Goal: Task Accomplishment & Management: Use online tool/utility

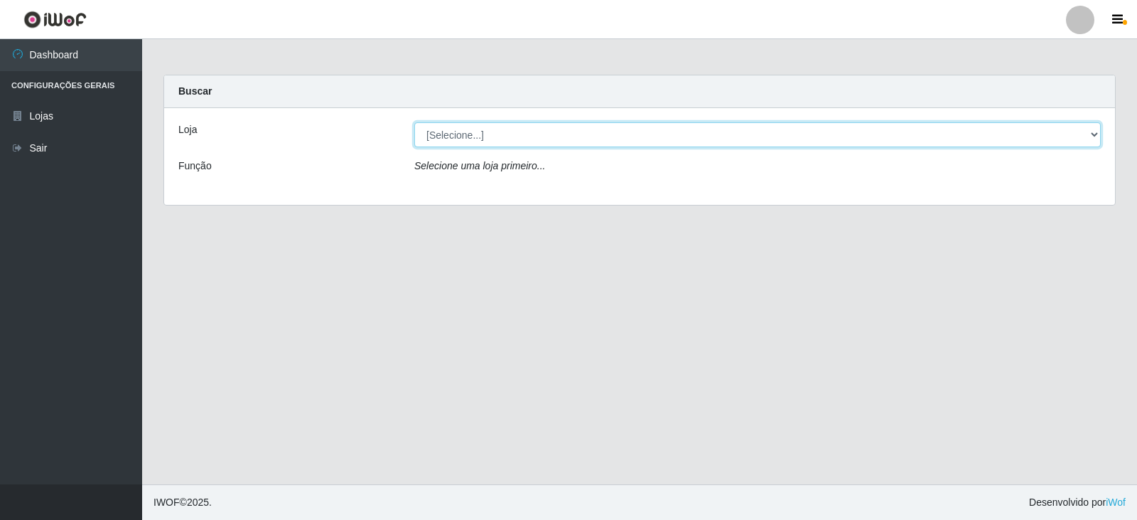
click at [1096, 137] on select "[Selecione...] SuperFácil Atacado - [GEOGRAPHIC_DATA]" at bounding box center [757, 134] width 687 height 25
select select "504"
click at [414, 122] on select "[Selecione...] SuperFácil Atacado - [GEOGRAPHIC_DATA]" at bounding box center [757, 134] width 687 height 25
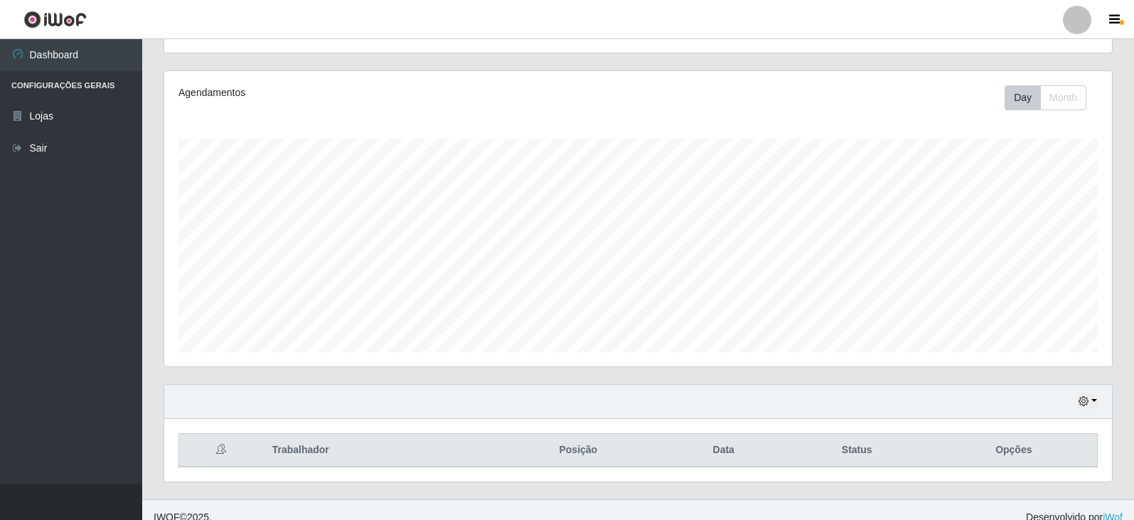
scroll to position [171, 0]
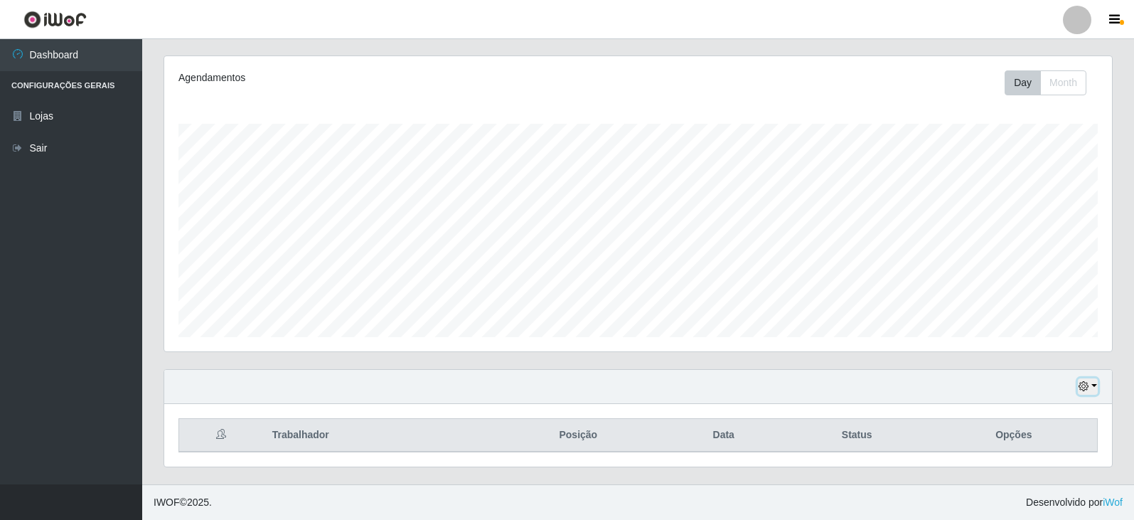
click at [1089, 384] on button "button" at bounding box center [1088, 386] width 20 height 16
click at [1006, 303] on button "3 dias" at bounding box center [1040, 304] width 112 height 30
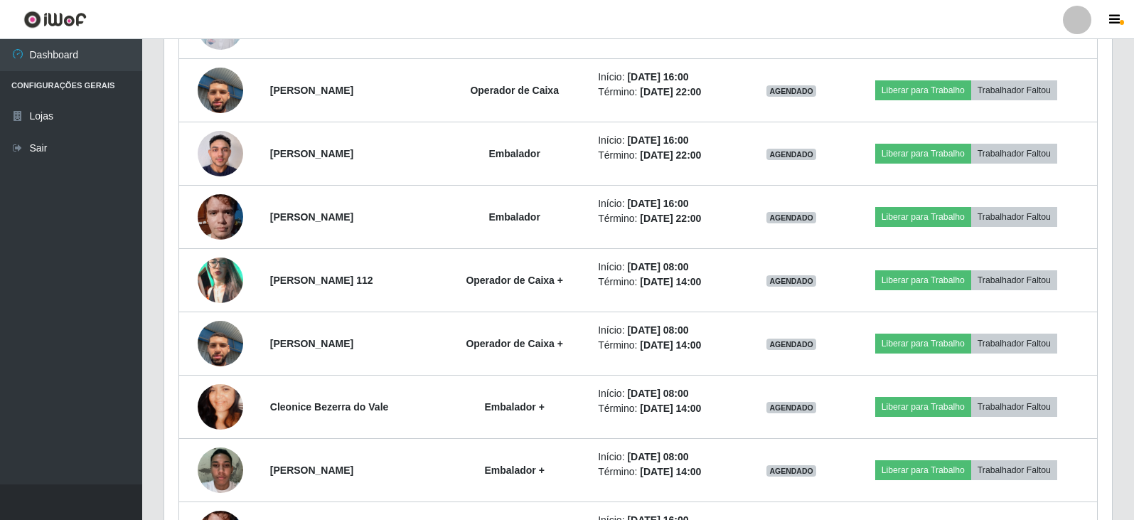
scroll to position [640, 0]
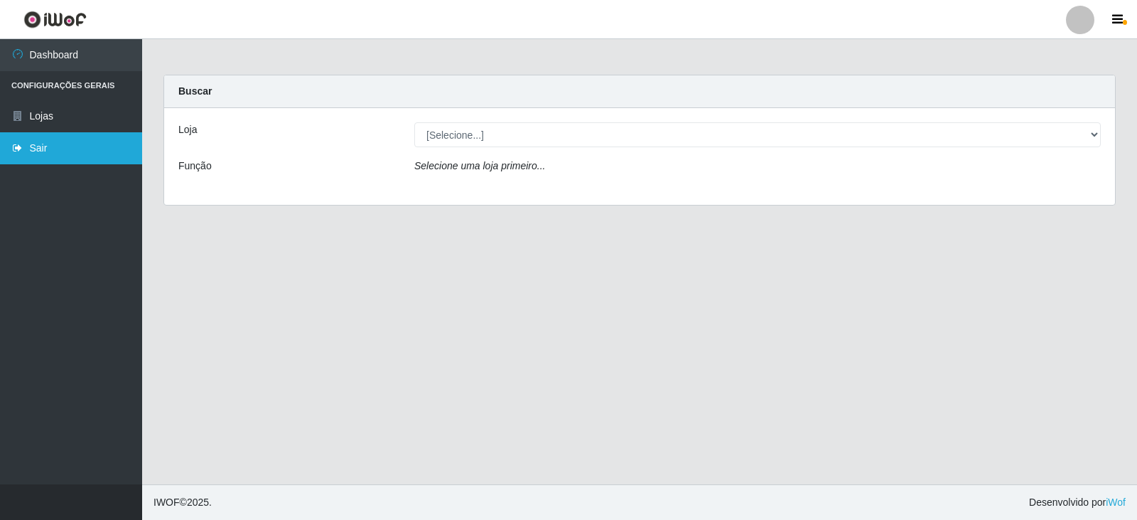
click at [24, 144] on link "Sair" at bounding box center [71, 148] width 142 height 32
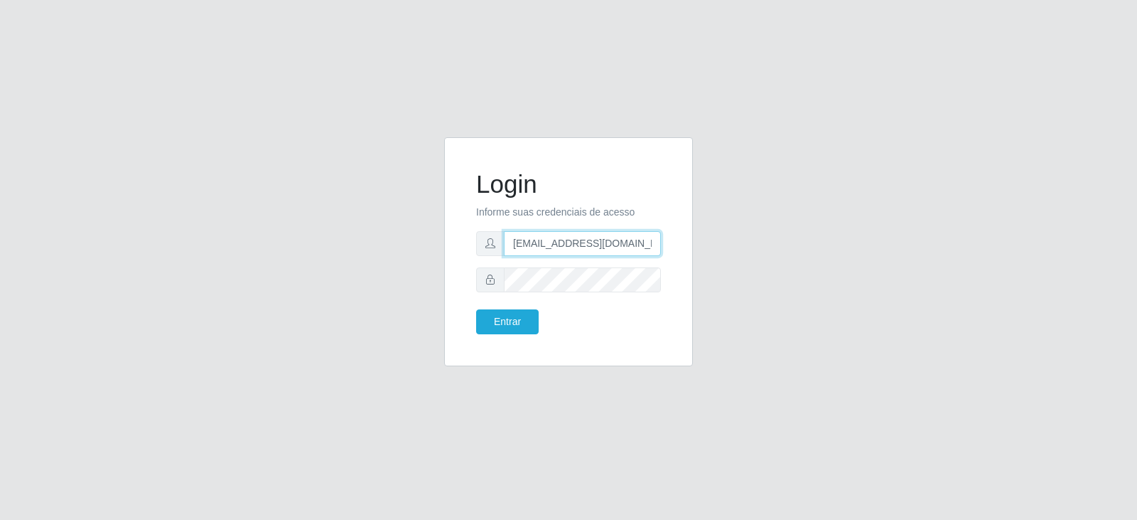
click at [648, 241] on input "raizafernandes145@gmail.com" at bounding box center [582, 243] width 157 height 25
type input "r"
type input "jankeilajan@gmail.com"
click at [515, 321] on button "Entrar" at bounding box center [507, 321] width 63 height 25
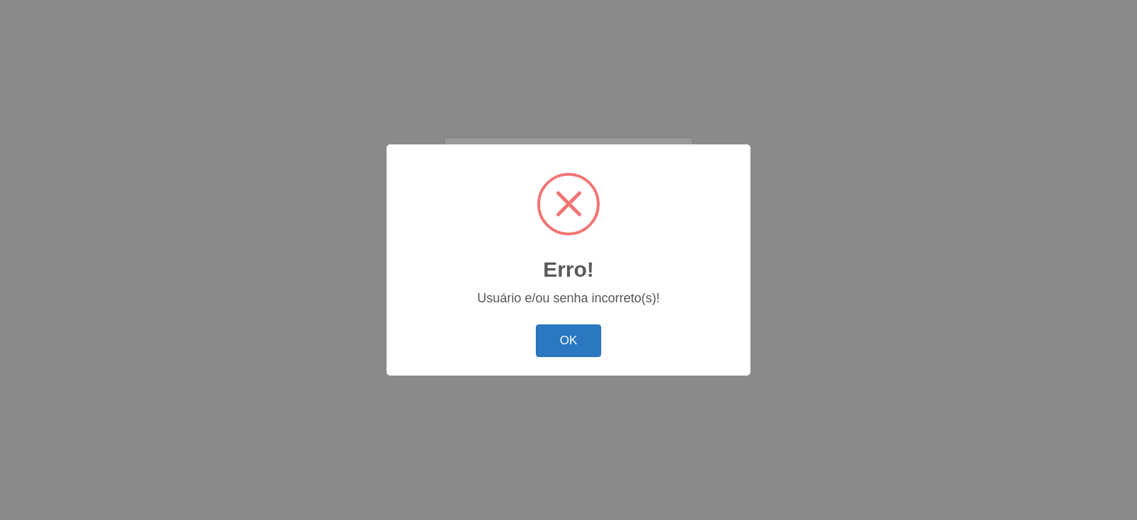
click at [544, 335] on button "OK" at bounding box center [569, 340] width 66 height 33
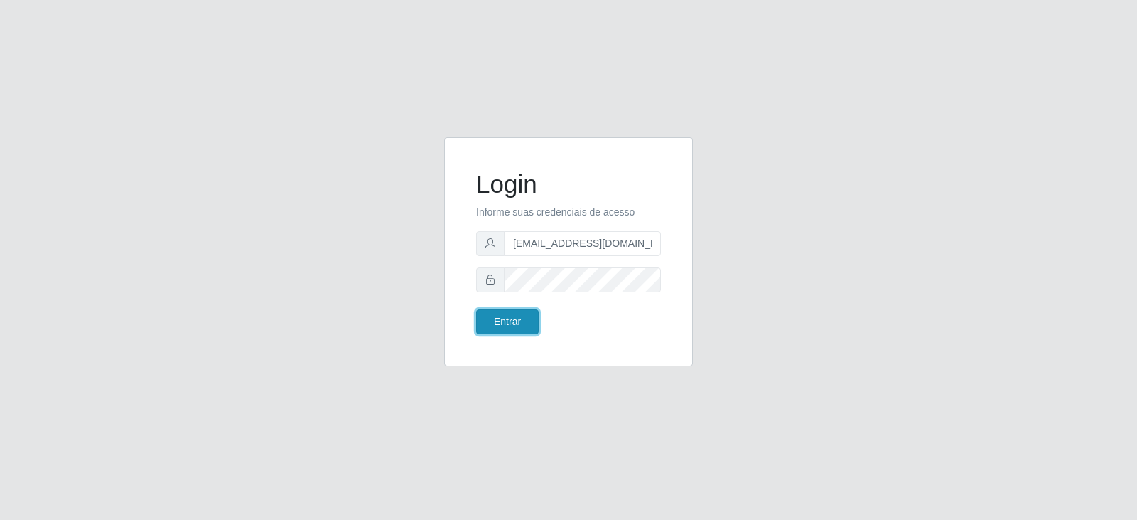
click at [500, 321] on button "Entrar" at bounding box center [507, 321] width 63 height 25
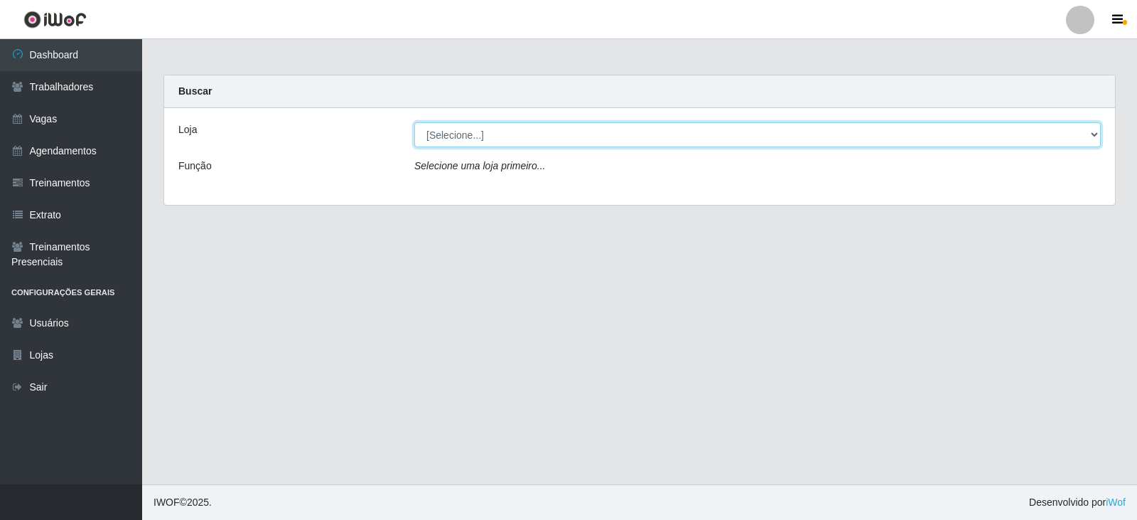
click at [1095, 136] on select "[Selecione...] SuperFácil Atacado - Alto de São Manoel SuperFácil Atacado - Ema…" at bounding box center [757, 134] width 687 height 25
select select "504"
click at [414, 122] on select "[Selecione...] SuperFácil Atacado - Alto de São Manoel SuperFácil Atacado - Ema…" at bounding box center [757, 134] width 687 height 25
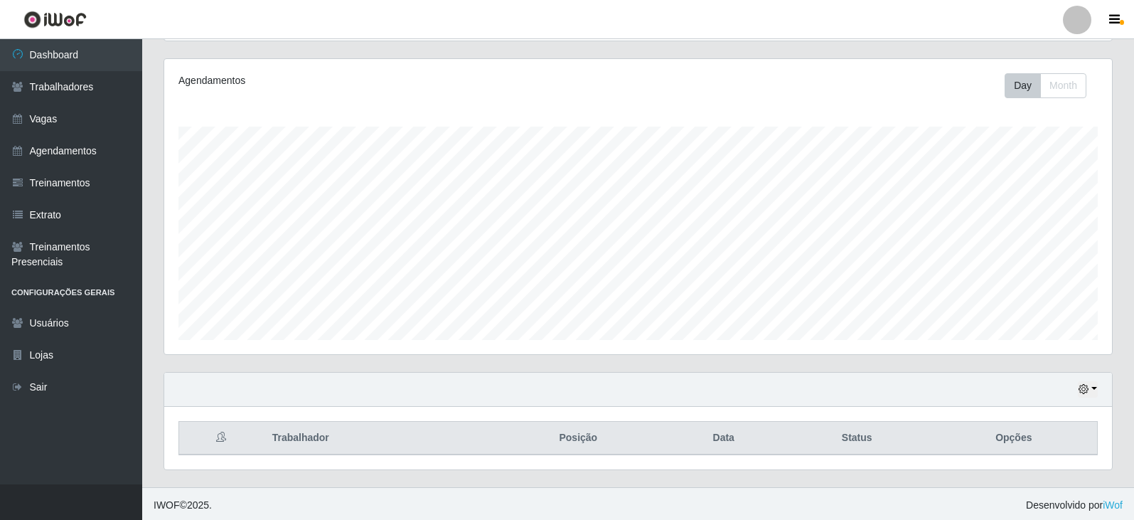
scroll to position [171, 0]
click at [1090, 387] on button "button" at bounding box center [1088, 386] width 20 height 16
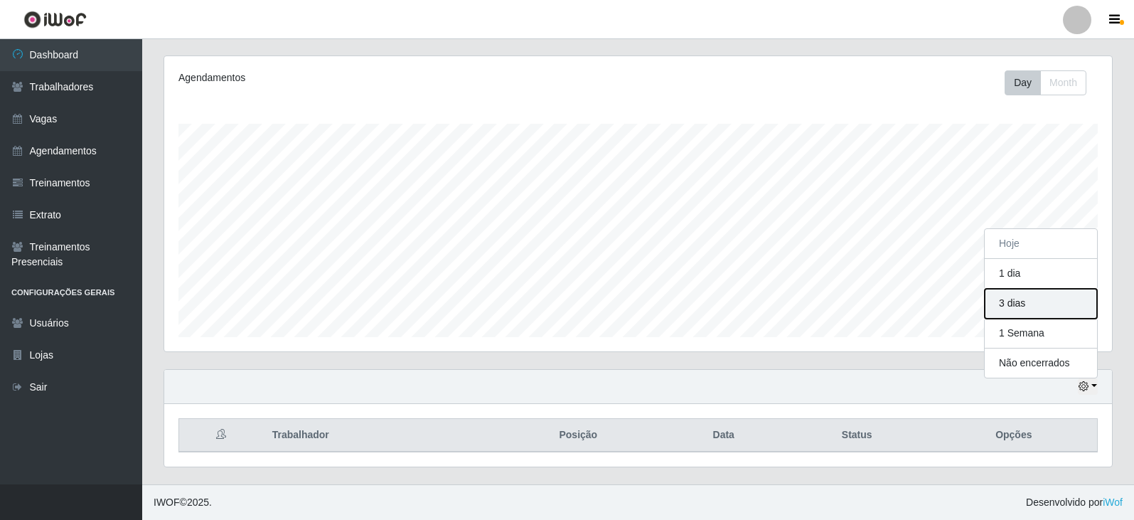
click at [1011, 313] on button "3 dias" at bounding box center [1040, 304] width 112 height 30
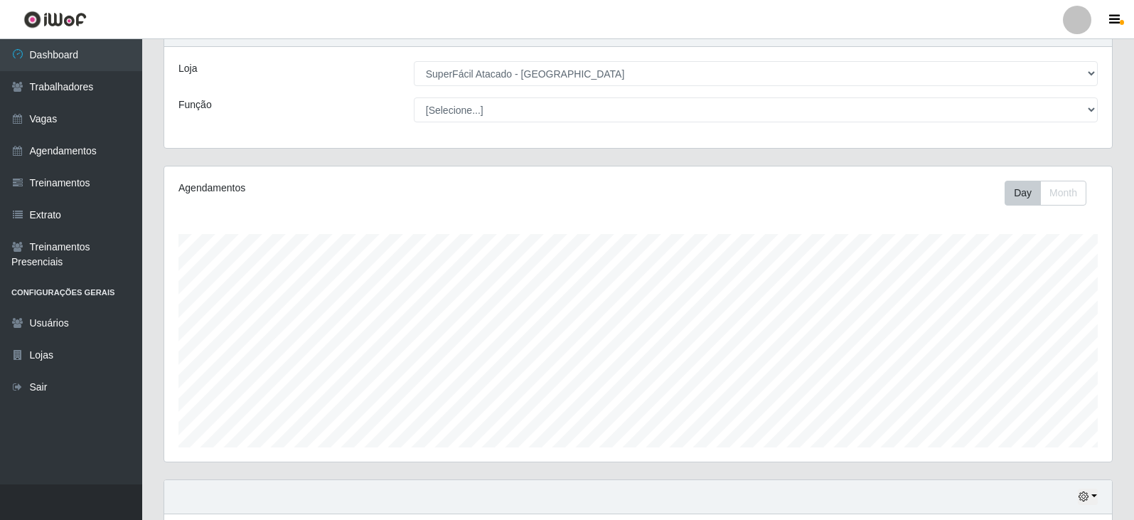
scroll to position [0, 0]
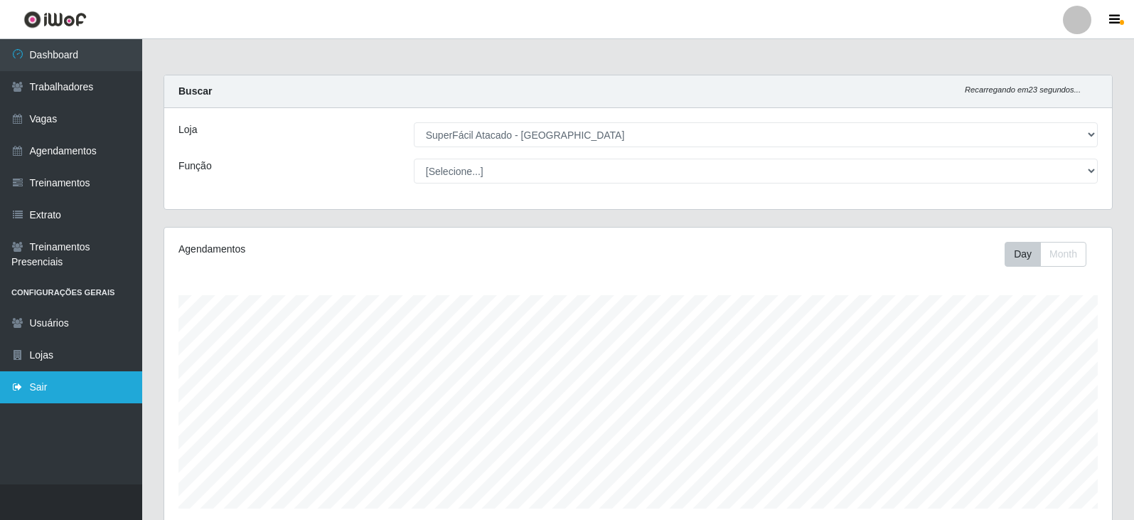
click at [28, 381] on link "Sair" at bounding box center [71, 387] width 142 height 32
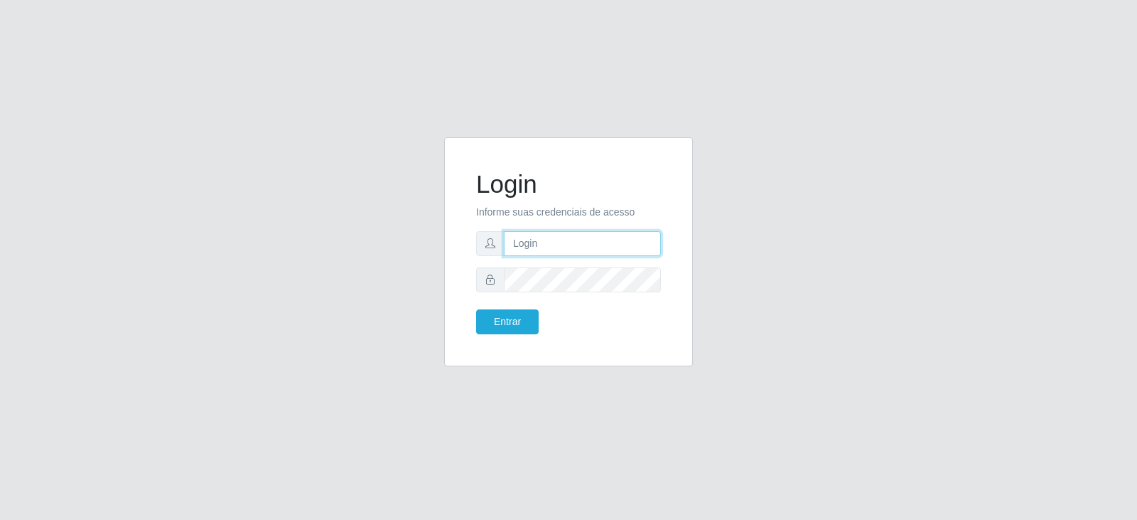
type input "raizafernandes145@gmail.com"
click at [492, 319] on button "Entrar" at bounding box center [507, 321] width 63 height 25
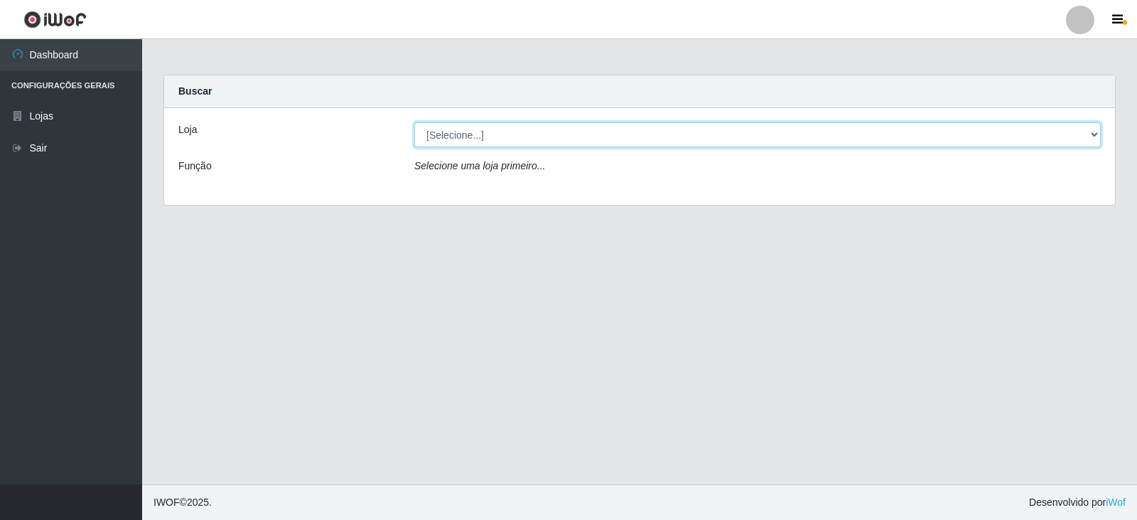
click at [1075, 142] on select "[Selecione...] SuperFácil Atacado - [GEOGRAPHIC_DATA]" at bounding box center [757, 134] width 687 height 25
select select "504"
click at [414, 122] on select "[Selecione...] SuperFácil Atacado - [GEOGRAPHIC_DATA]" at bounding box center [757, 134] width 687 height 25
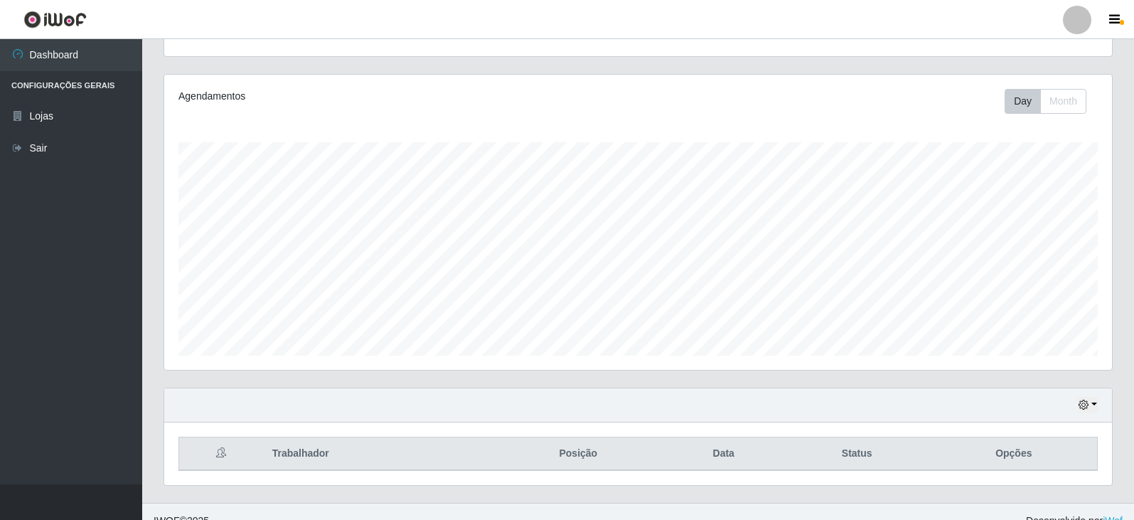
scroll to position [171, 0]
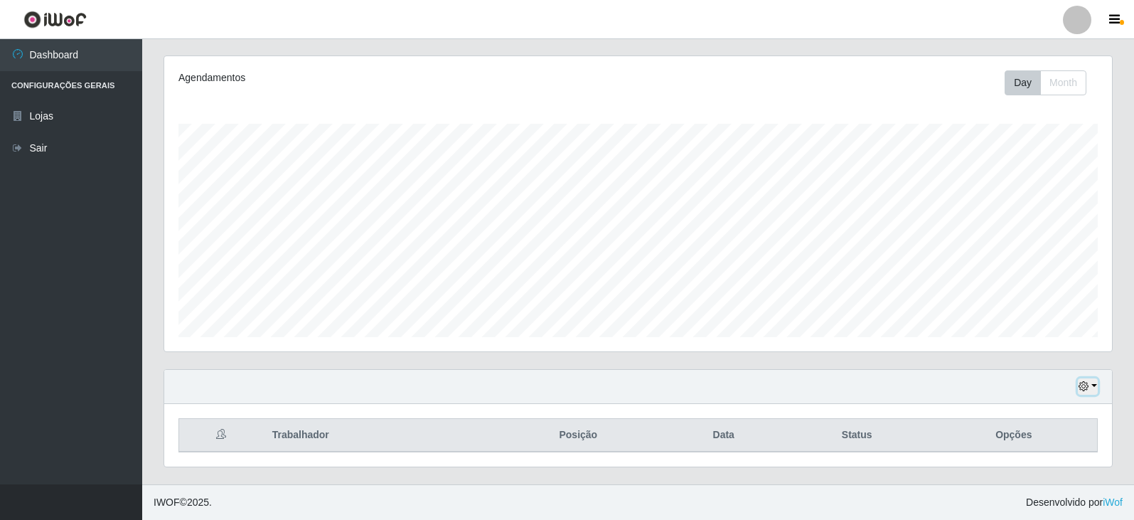
click at [1092, 385] on button "button" at bounding box center [1088, 386] width 20 height 16
click at [1043, 278] on button "1 dia" at bounding box center [1040, 274] width 112 height 30
click at [1094, 386] on button "button" at bounding box center [1088, 386] width 20 height 16
click at [1048, 332] on button "1 Semana" at bounding box center [1040, 333] width 112 height 30
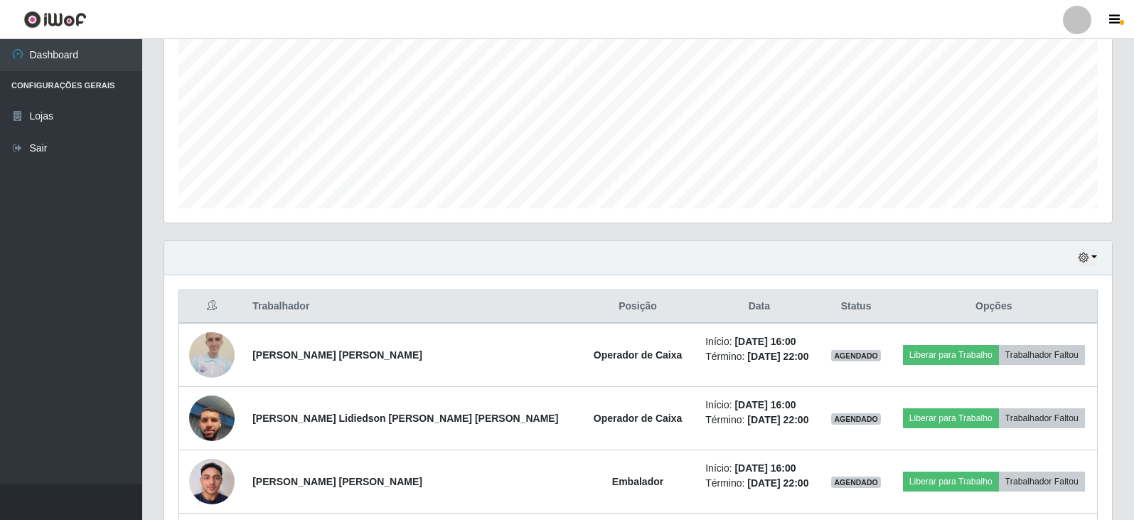
scroll to position [465, 0]
